Goal: Obtain resource: Obtain resource

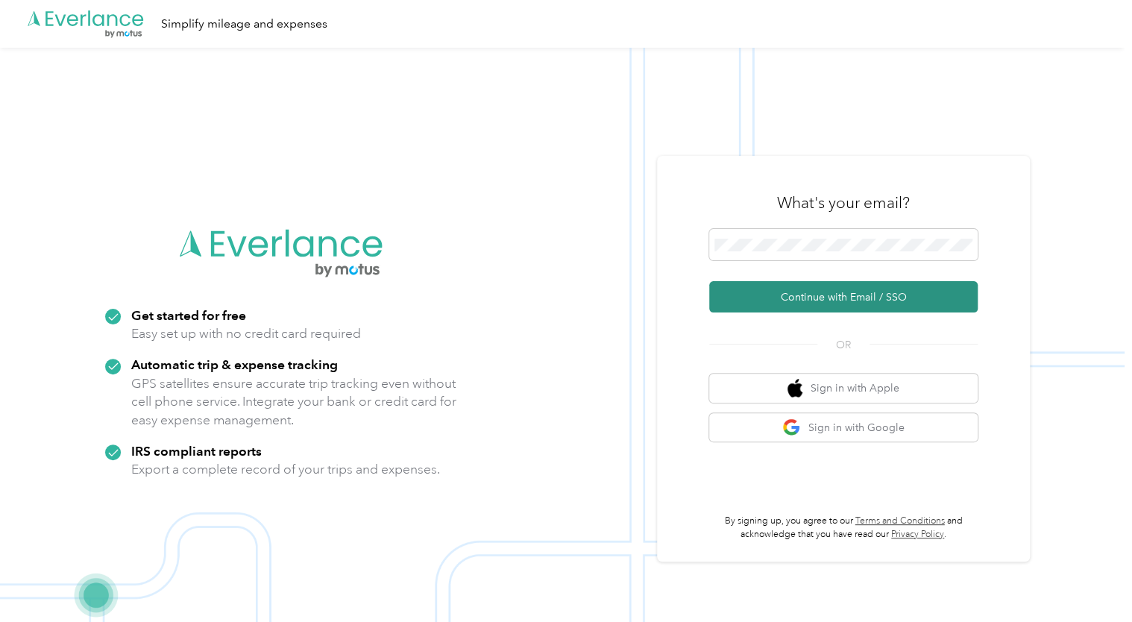
click at [846, 294] on button "Continue with Email / SSO" at bounding box center [843, 296] width 268 height 31
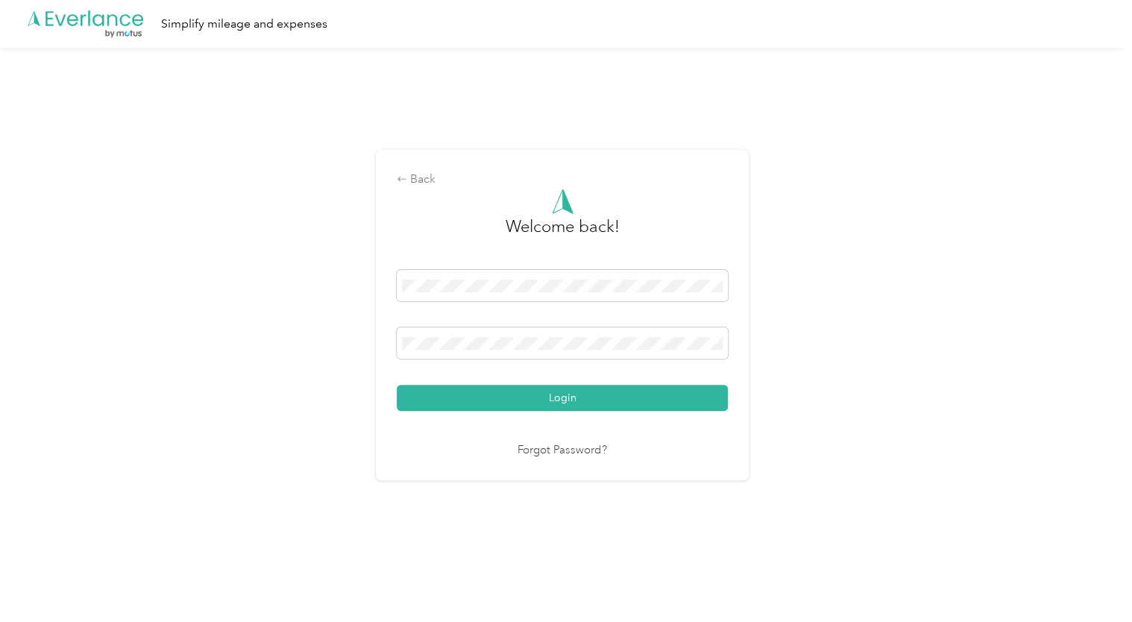
click at [397, 385] on button "Login" at bounding box center [562, 398] width 331 height 26
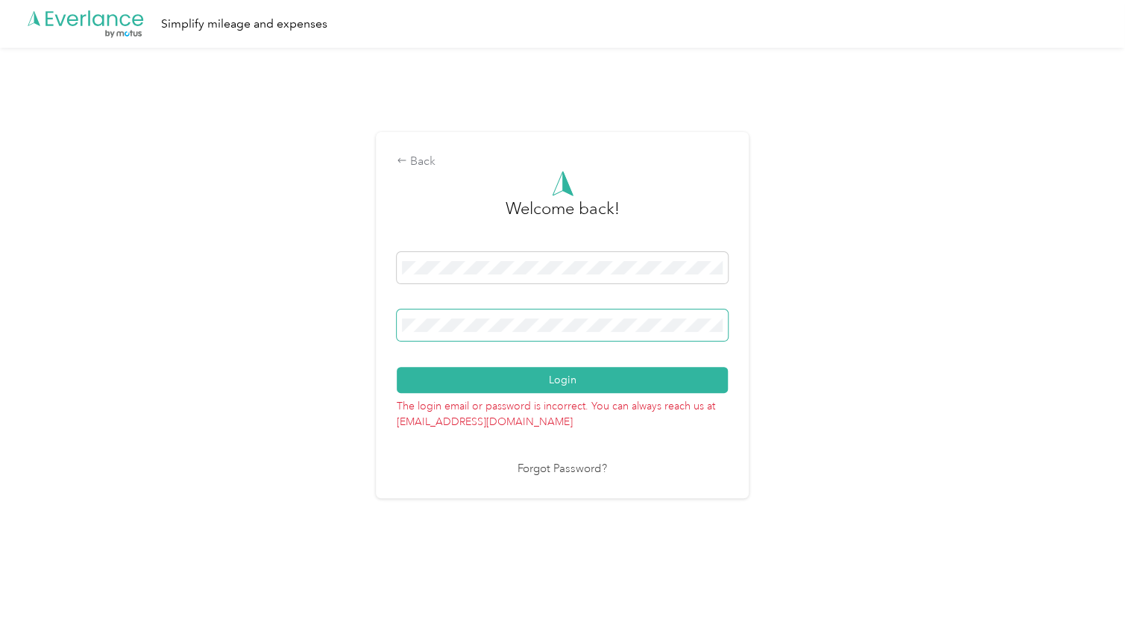
click at [519, 315] on span at bounding box center [562, 324] width 331 height 31
click at [519, 317] on span at bounding box center [562, 324] width 331 height 31
click at [397, 367] on button "Login" at bounding box center [562, 380] width 331 height 26
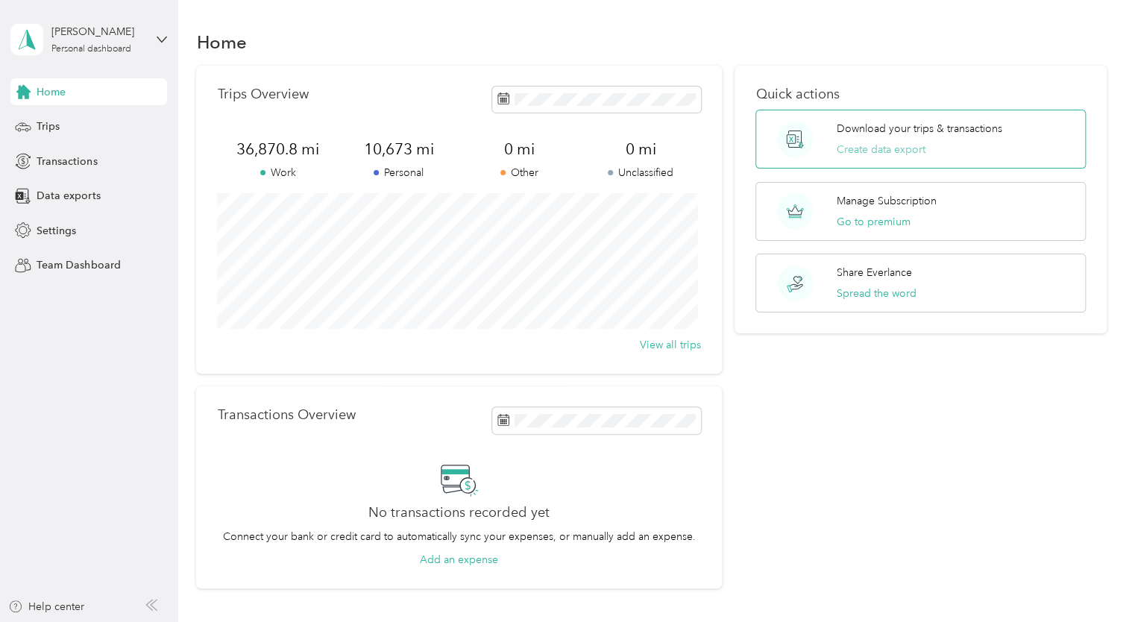
click at [866, 151] on button "Create data export" at bounding box center [881, 150] width 89 height 16
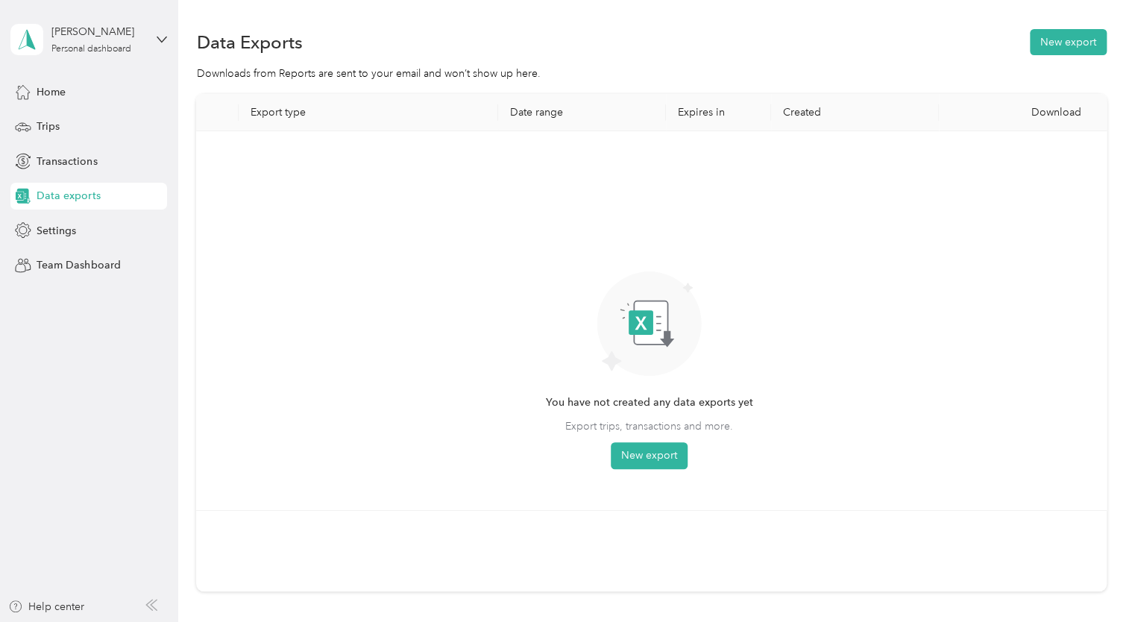
click at [745, 379] on div "You have not created any data exports yet Export trips, transactions and more. …" at bounding box center [648, 307] width 207 height 323
click at [1055, 54] on button "New export" at bounding box center [1068, 42] width 77 height 26
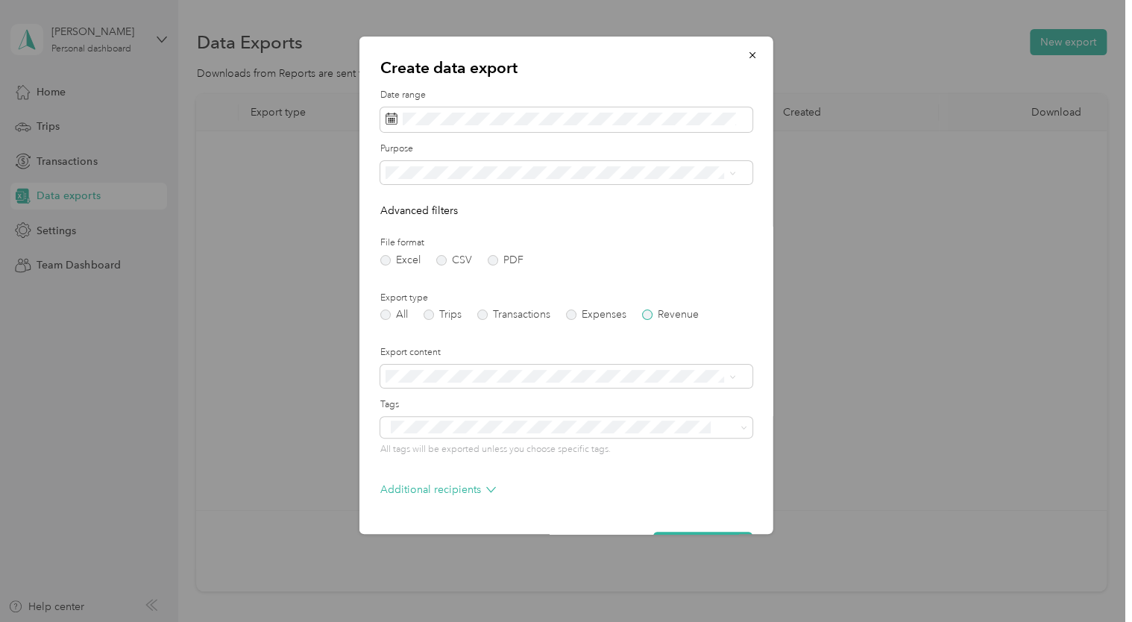
click at [675, 314] on label "Revenue" at bounding box center [670, 314] width 57 height 10
click at [388, 312] on label "All" at bounding box center [394, 314] width 28 height 10
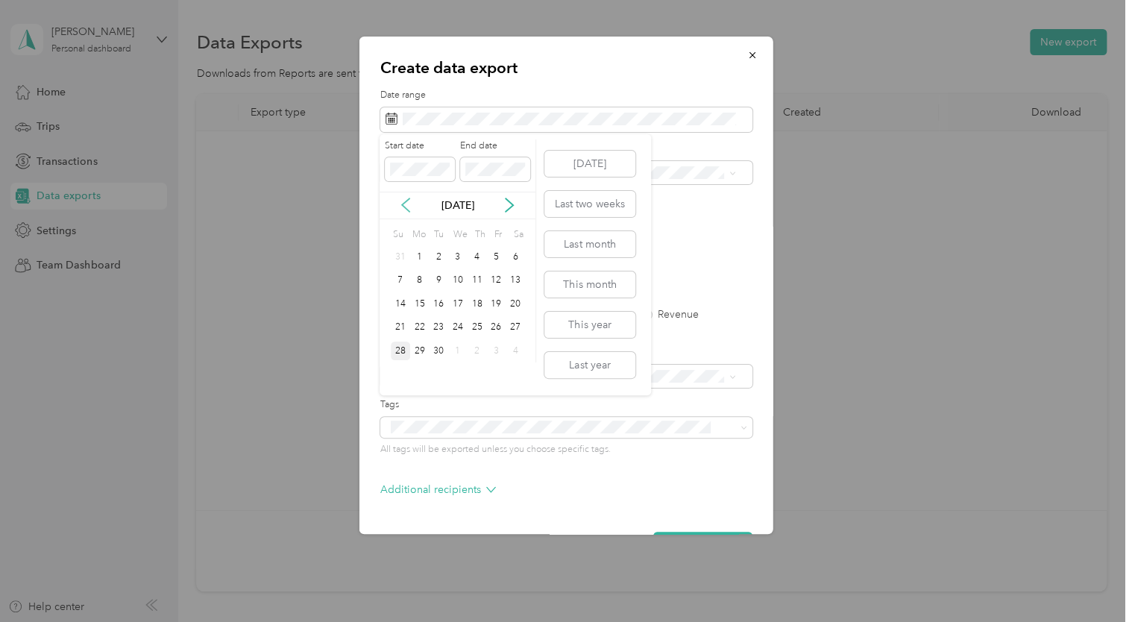
click at [406, 207] on icon at bounding box center [405, 205] width 15 height 15
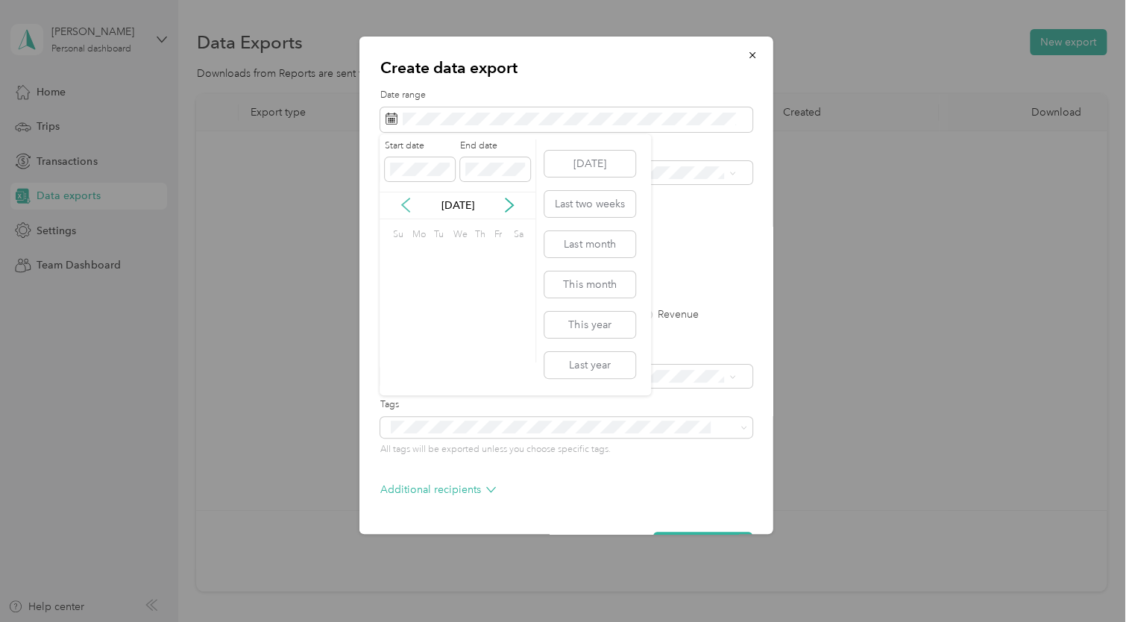
click at [406, 207] on icon at bounding box center [405, 205] width 15 height 15
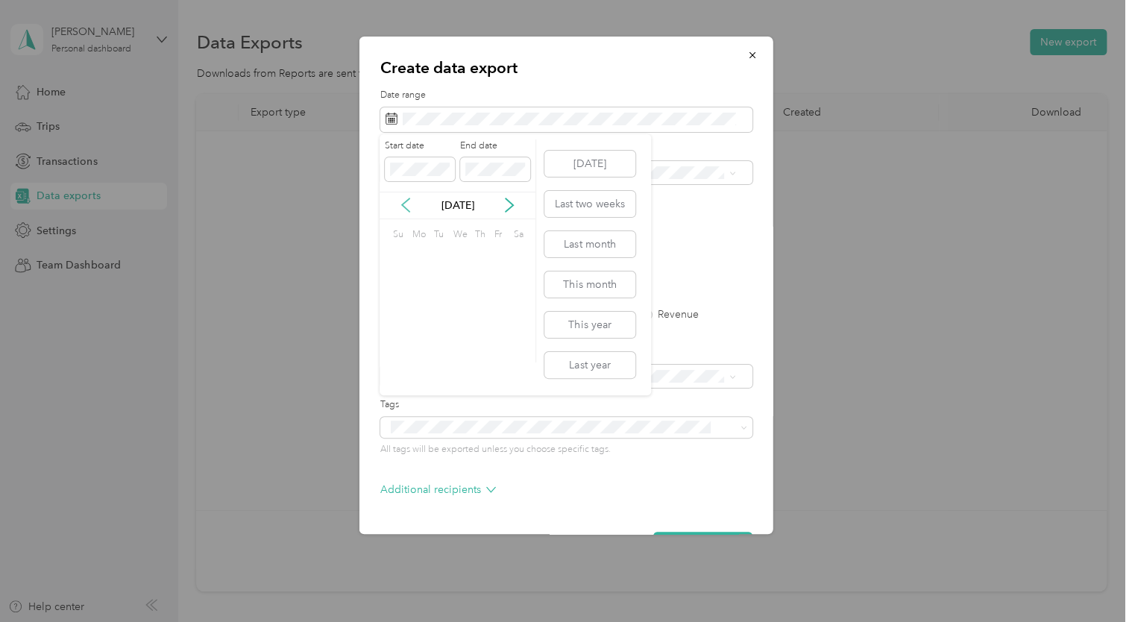
click at [406, 207] on icon at bounding box center [405, 205] width 15 height 15
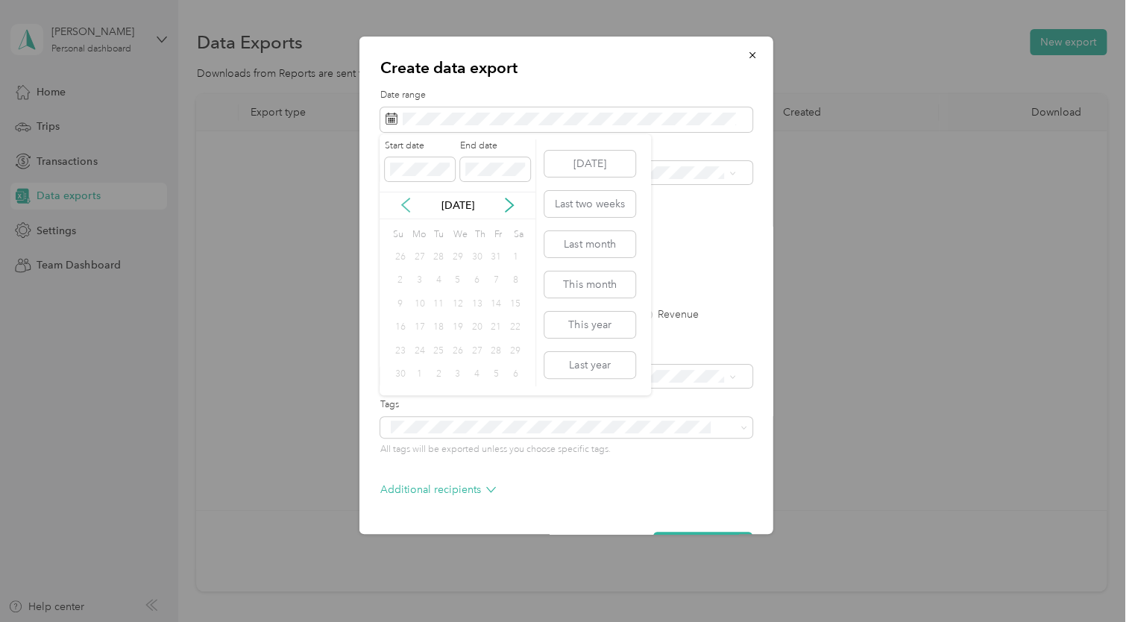
click at [406, 207] on icon at bounding box center [405, 205] width 15 height 15
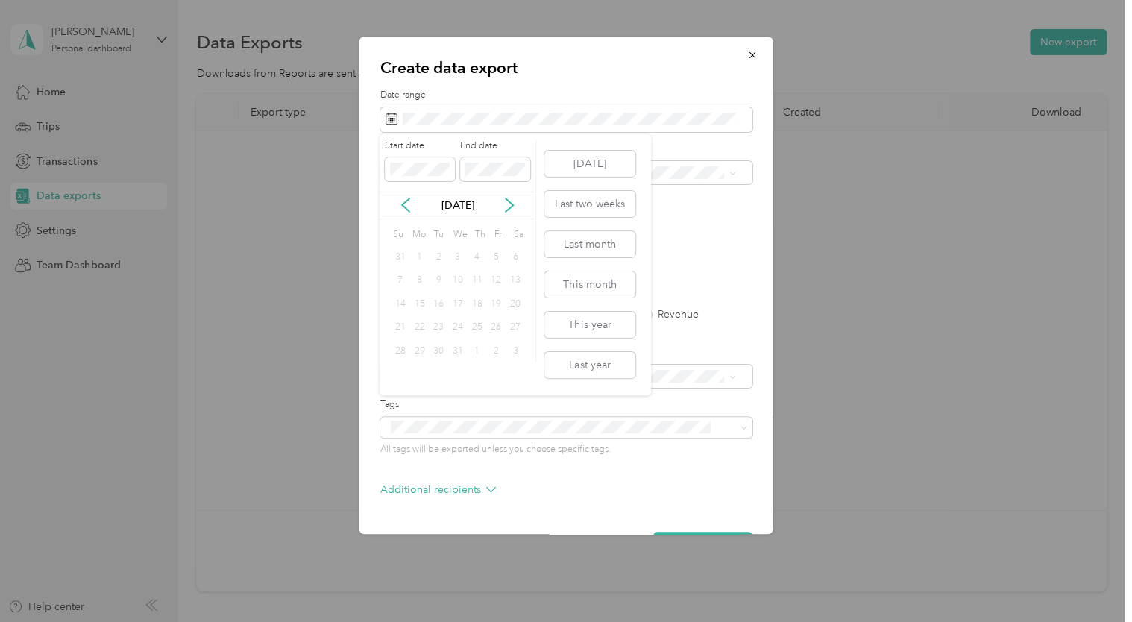
click at [415, 257] on div "1" at bounding box center [419, 257] width 19 height 19
click at [585, 368] on button "Last year" at bounding box center [589, 365] width 91 height 26
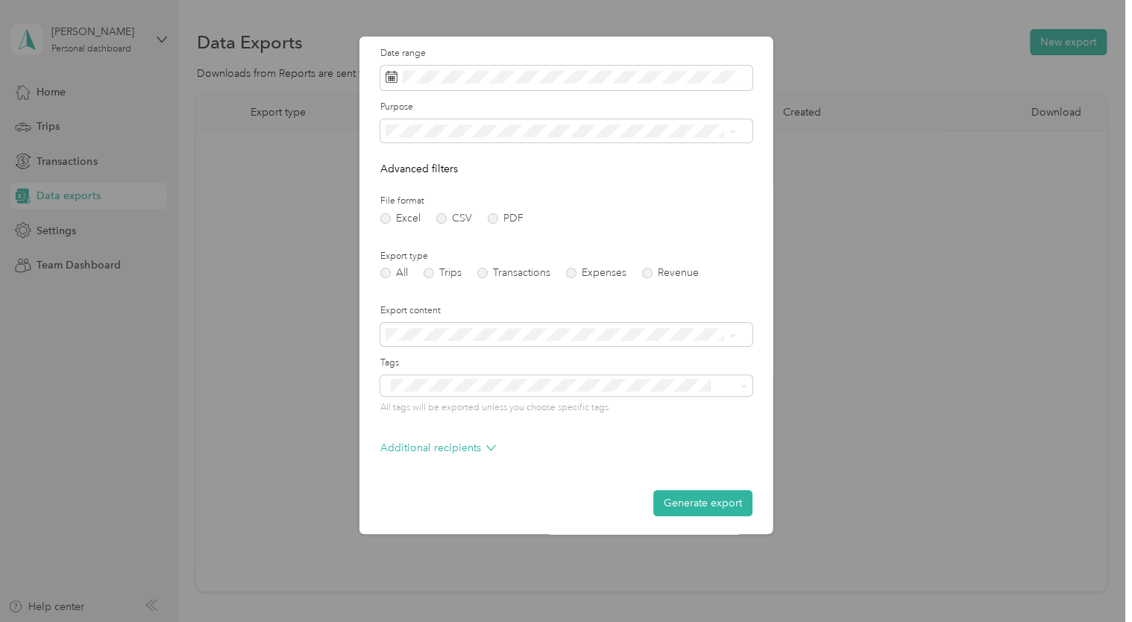
scroll to position [44, 0]
click at [722, 500] on button "Generate export" at bounding box center [702, 501] width 99 height 26
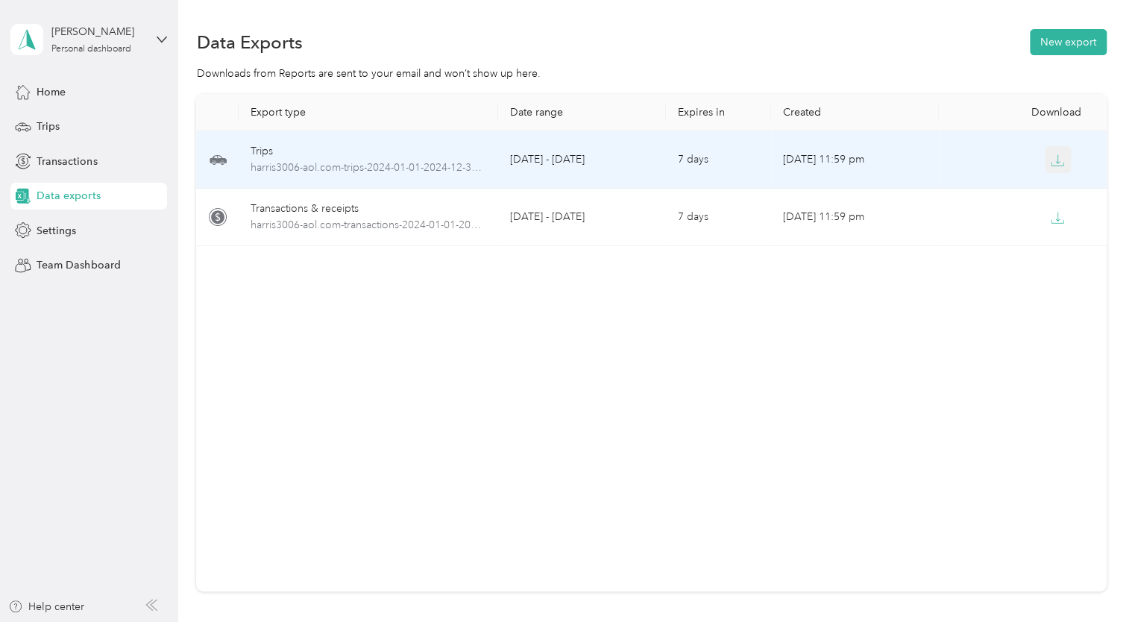
click at [1051, 159] on icon "button" at bounding box center [1057, 160] width 13 height 13
